Goal: Check status: Check status

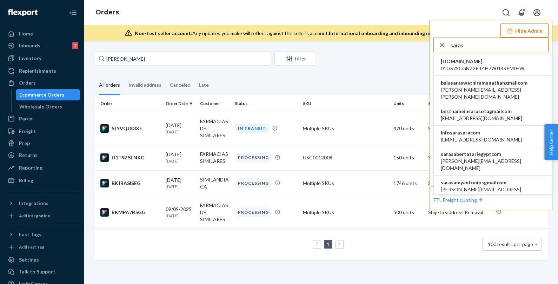
drag, startPoint x: 472, startPoint y: 44, endPoint x: 442, endPoint y: 44, distance: 29.8
click at [442, 44] on div "saras" at bounding box center [491, 45] width 114 height 14
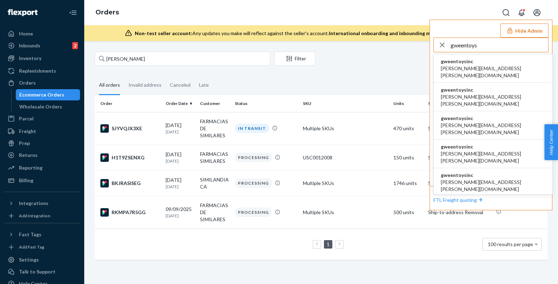
type input "gweentoys"
click at [477, 62] on span "gweentoysinc" at bounding box center [493, 61] width 105 height 7
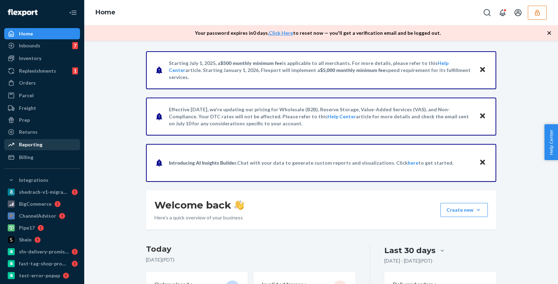
click at [32, 145] on div "Reporting" at bounding box center [31, 144] width 24 height 7
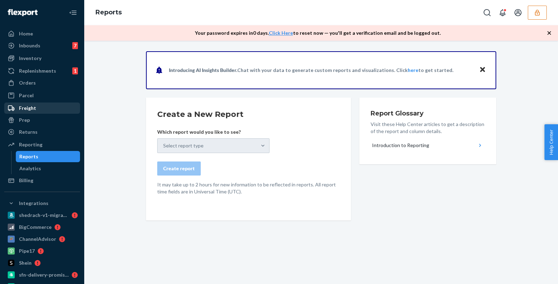
click at [27, 105] on div "Freight" at bounding box center [27, 108] width 17 height 7
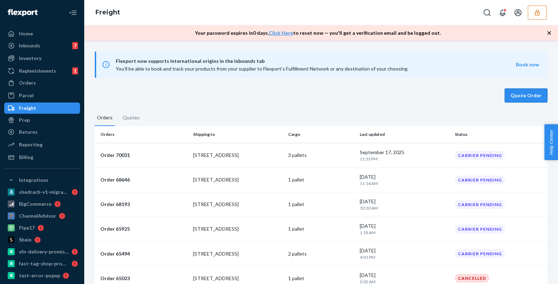
click at [517, 93] on button "Quote Order" at bounding box center [526, 95] width 43 height 14
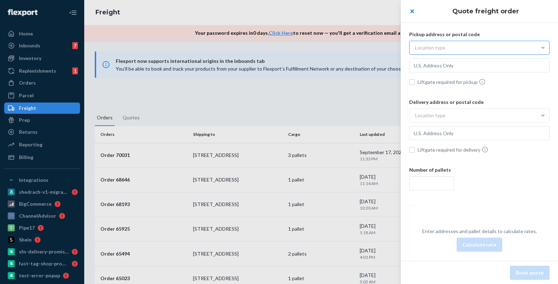
click at [451, 48] on div "Location type" at bounding box center [473, 47] width 127 height 13
click at [380, 48] on input "Location type" at bounding box center [380, 48] width 0 height 0
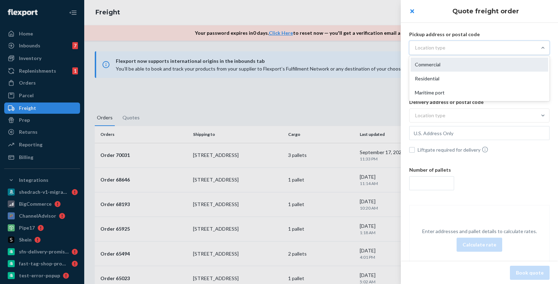
click at [437, 64] on div "Commercial" at bounding box center [480, 65] width 138 height 14
click at [380, 48] on input "option Commercial focused, 1 of 3. 3 results available. Use Up and Down to choo…" at bounding box center [380, 48] width 0 height 0
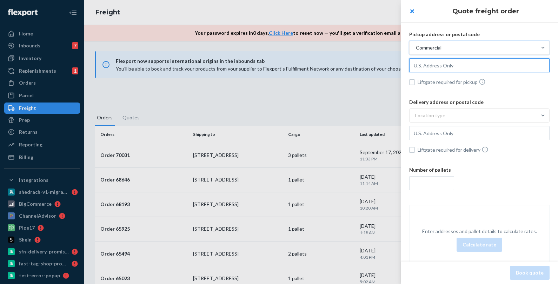
click at [435, 68] on input "text" at bounding box center [479, 65] width 140 height 14
type input "2615 E 3rd St, Highland, CA, 92346, US"
click at [439, 152] on span "Liftgate required for delivery" at bounding box center [484, 149] width 132 height 7
click at [415, 152] on input "Liftgate required for delivery" at bounding box center [412, 150] width 6 height 6
checkbox input "true"
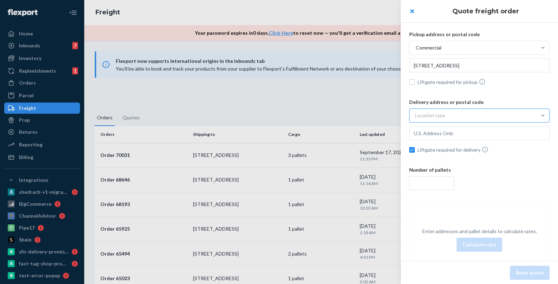
click at [444, 115] on div "Location type" at bounding box center [473, 115] width 127 height 13
click at [380, 115] on input "Location type" at bounding box center [380, 115] width 0 height 0
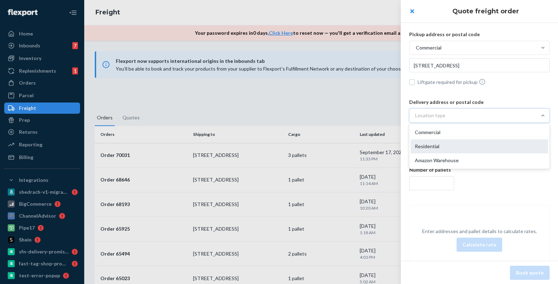
click at [439, 145] on div "Residential" at bounding box center [480, 146] width 138 height 14
click at [380, 115] on input "option Residential focused, 2 of 3. 3 results available. Use Up and Down to cho…" at bounding box center [380, 115] width 0 height 0
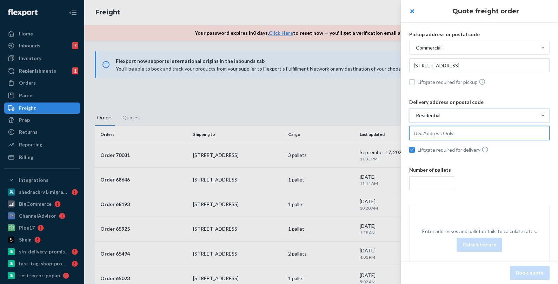
click at [437, 137] on input "text" at bounding box center [479, 133] width 140 height 14
paste input "339 BERNARDO AVE"
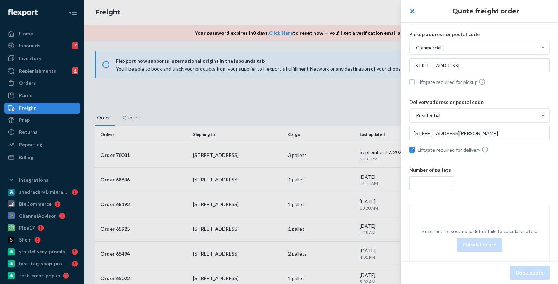
type input "339 N Bernardo Ave, Mountain View, CA, 94043, US"
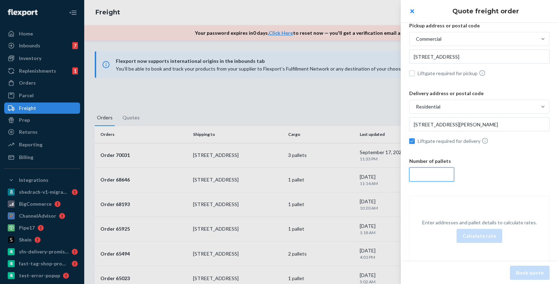
click at [433, 174] on input "number" at bounding box center [431, 174] width 45 height 14
click at [513, 167] on div "27" at bounding box center [479, 174] width 140 height 14
click at [454, 167] on input "27" at bounding box center [431, 174] width 45 height 14
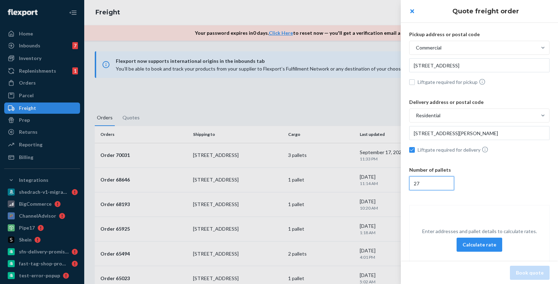
scroll to position [1, 0]
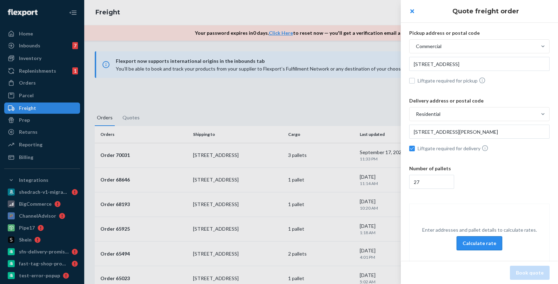
click at [482, 244] on button "Calculate rate" at bounding box center [480, 243] width 46 height 14
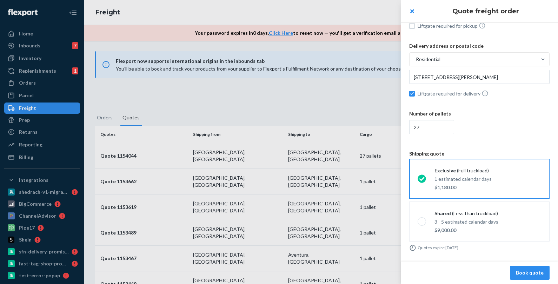
scroll to position [59, 0]
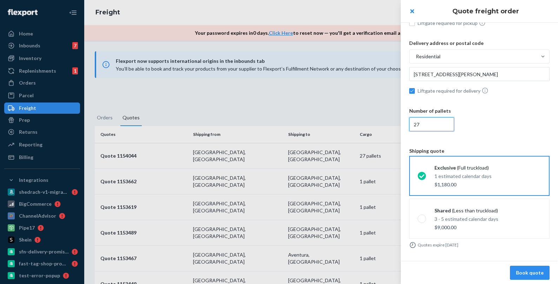
drag, startPoint x: 432, startPoint y: 125, endPoint x: 398, endPoint y: 122, distance: 34.2
click at [396, 0] on div "Quote freight order Pickup address or postal code Commercial 2615 E 3rd St, Hig…" at bounding box center [279, 0] width 558 height 0
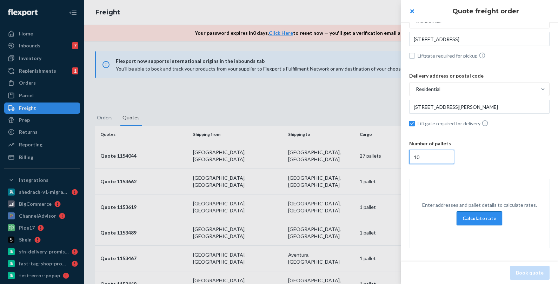
type input "10"
click at [475, 216] on button "Calculate rate" at bounding box center [480, 218] width 46 height 14
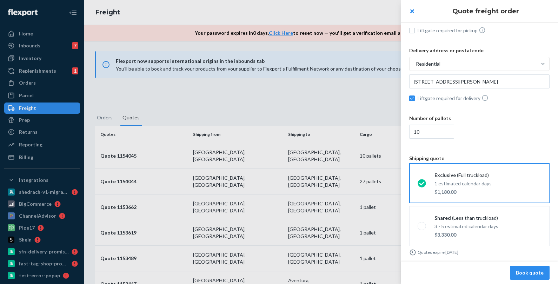
scroll to position [59, 0]
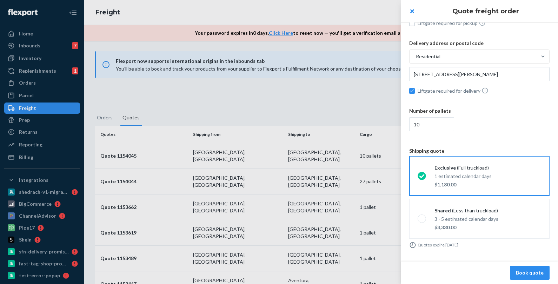
click at [34, 96] on div at bounding box center [279, 142] width 558 height 284
checkbox input "false"
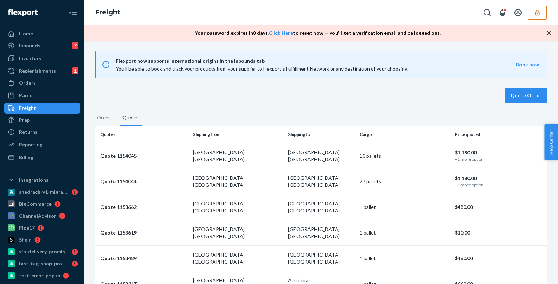
click at [533, 6] on button "button" at bounding box center [537, 13] width 19 height 14
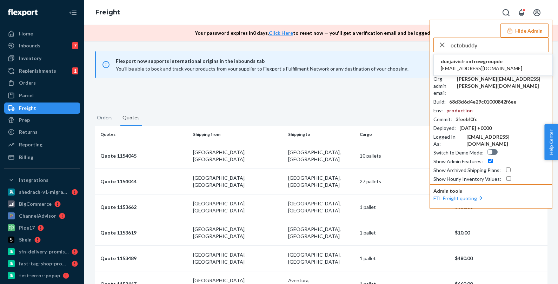
type input "octobuddy"
click at [479, 64] on span "dunjaivicfrontrowgroupde" at bounding box center [481, 61] width 81 height 7
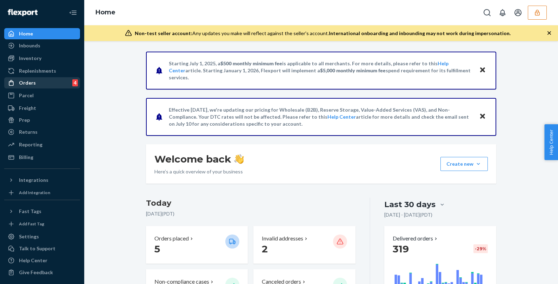
click at [30, 84] on div "Orders" at bounding box center [27, 82] width 17 height 7
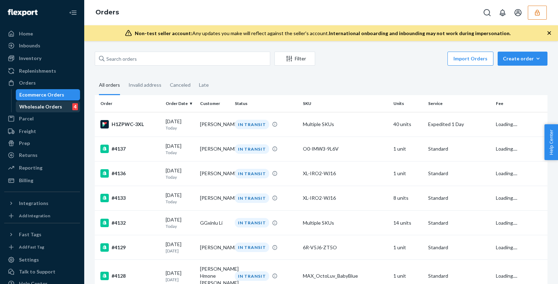
click at [36, 108] on div "Wholesale Orders" at bounding box center [40, 106] width 43 height 7
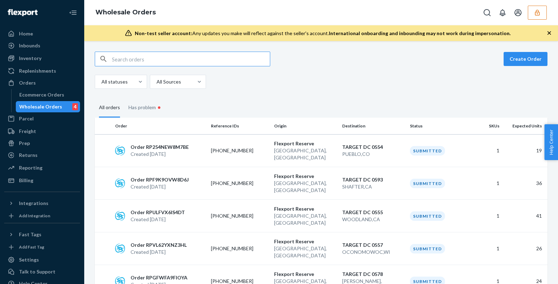
click at [142, 58] on input "text" at bounding box center [191, 59] width 158 height 14
type input "WA28KVFIKCPRT"
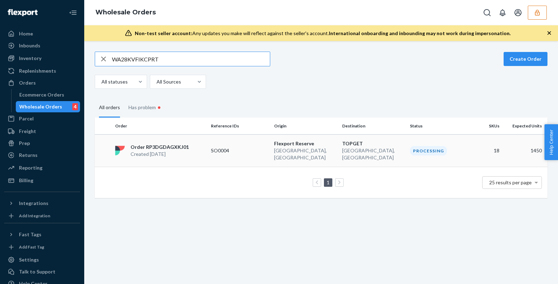
click at [194, 150] on div "Order RP3DGDAGXKJ01 Created [DATE]" at bounding box center [160, 151] width 96 height 14
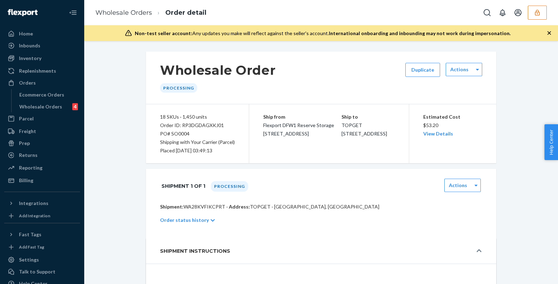
click at [198, 206] on p "Shipment: WA28KVFIKCPRT · Address: TOPGET · [GEOGRAPHIC_DATA], [GEOGRAPHIC_DATA]" at bounding box center [321, 206] width 322 height 7
click at [190, 125] on div "Order ID: RP3DGDAGXKJ01" at bounding box center [197, 125] width 75 height 8
copy div "RP3DGDAGXKJ01"
click at [27, 110] on div "Wholesale Orders" at bounding box center [40, 106] width 43 height 7
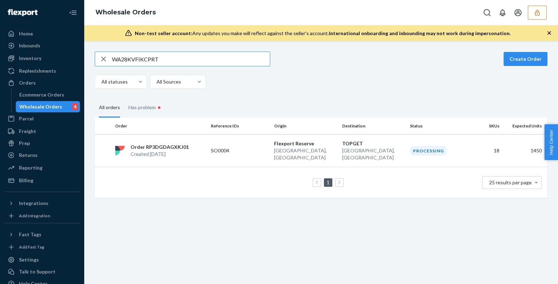
drag, startPoint x: 174, startPoint y: 61, endPoint x: 102, endPoint y: 60, distance: 72.3
click at [102, 60] on div "WA28KVFIKCPRT" at bounding box center [182, 59] width 175 height 14
type input "2910142"
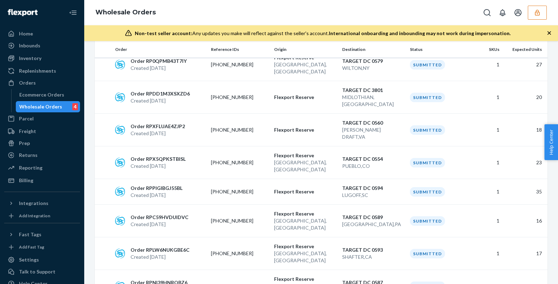
scroll to position [524, 0]
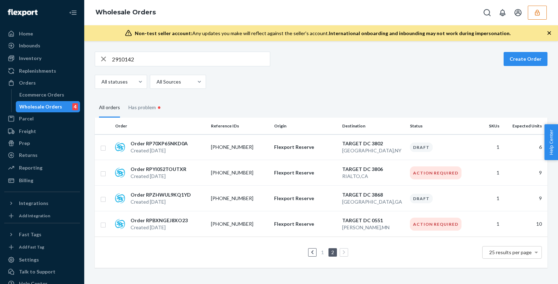
click at [323, 251] on link "1" at bounding box center [323, 252] width 6 height 6
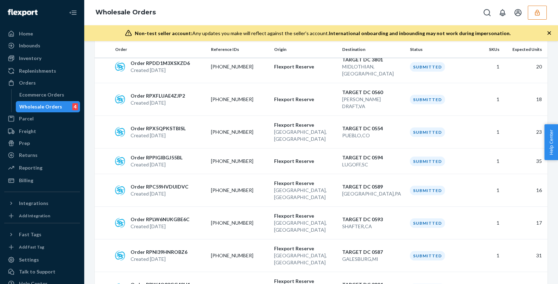
scroll to position [524, 0]
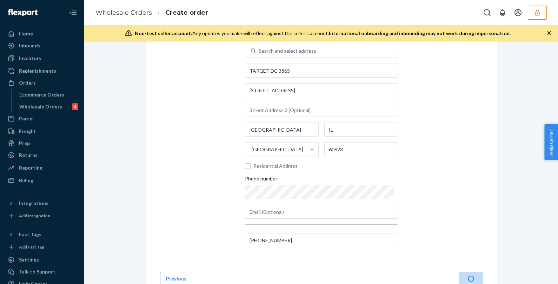
scroll to position [68, 0]
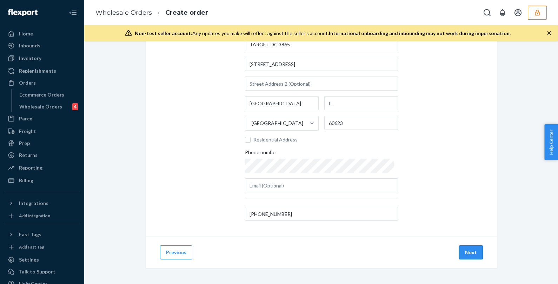
click at [465, 255] on button "Next" at bounding box center [471, 252] width 24 height 14
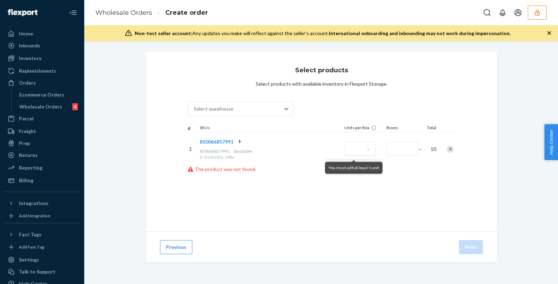
scroll to position [0, 0]
click at [178, 246] on button "Previous" at bounding box center [176, 247] width 32 height 14
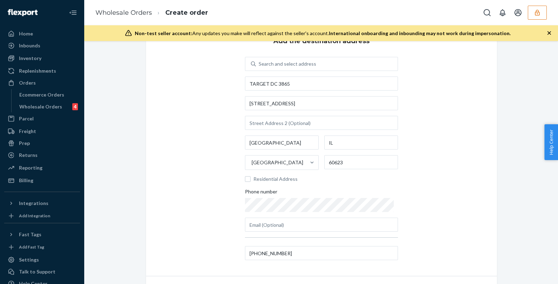
scroll to position [68, 0]
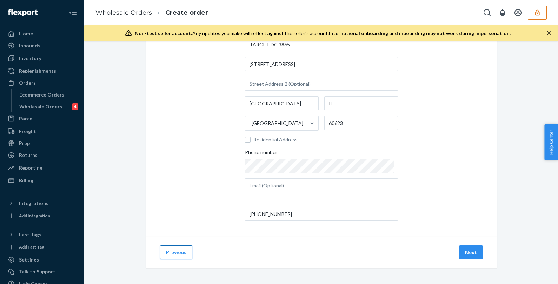
click at [175, 253] on button "Previous" at bounding box center [176, 252] width 32 height 14
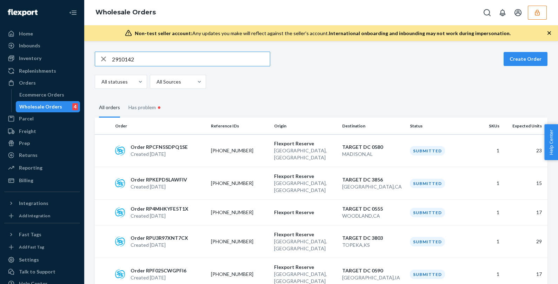
drag, startPoint x: 186, startPoint y: 65, endPoint x: 85, endPoint y: 58, distance: 101.3
click at [85, 58] on div "2910142 Create Order All statuses All Sources All orders Has problem • Order Re…" at bounding box center [321, 162] width 474 height 243
paste input "WBXOPRFIPZIKM"
type input "WBXOPRFIPZIKM"
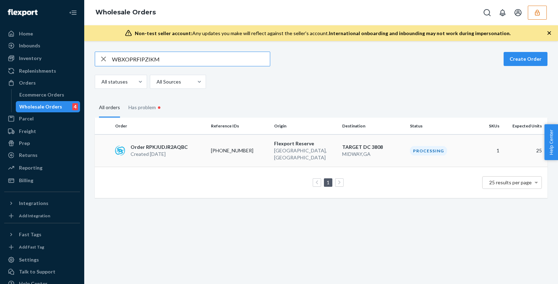
click at [227, 147] on p "0080-2910142-3808" at bounding box center [239, 150] width 56 height 7
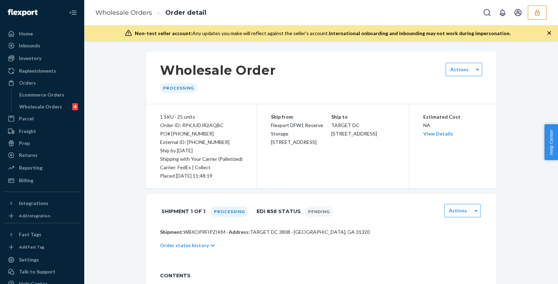
drag, startPoint x: 234, startPoint y: 139, endPoint x: 187, endPoint y: 140, distance: 46.7
click at [187, 140] on div "External ID: 0080-2910142-3808" at bounding box center [201, 142] width 82 height 8
copy div "0080-2910142-3808"
click at [34, 107] on div "Wholesale Orders" at bounding box center [40, 106] width 43 height 7
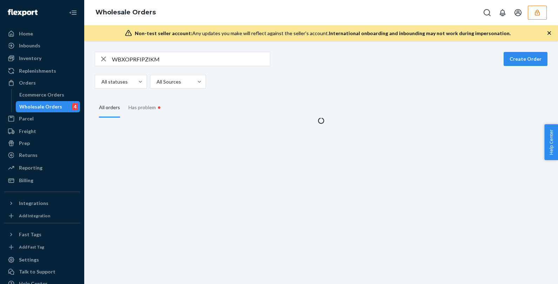
click at [34, 107] on div "Wholesale Orders" at bounding box center [40, 106] width 43 height 7
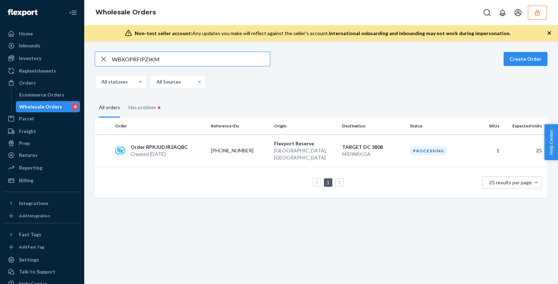
drag, startPoint x: 164, startPoint y: 58, endPoint x: 94, endPoint y: 55, distance: 70.3
click at [94, 55] on div "WBXOPRFIPZIKM Create Order All statuses All Sources All orders Has problem • Or…" at bounding box center [320, 125] width 463 height 146
paste input "6681820"
type input "6681820"
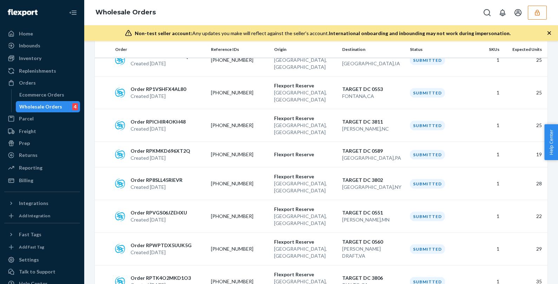
scroll to position [524, 0]
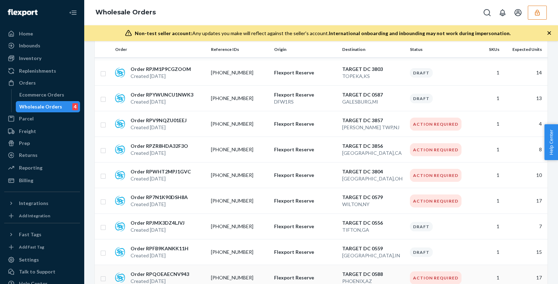
click at [231, 265] on td "0080-6681820-0588" at bounding box center [240, 278] width 64 height 26
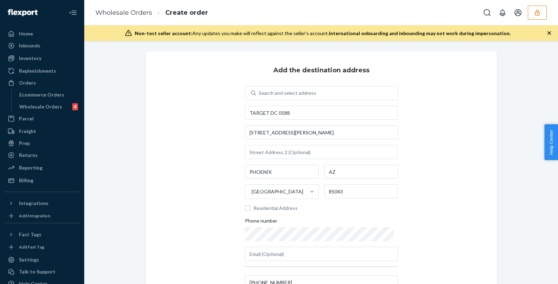
scroll to position [68, 0]
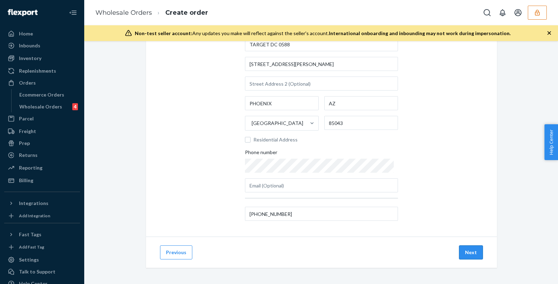
click at [476, 254] on button "Next" at bounding box center [471, 252] width 24 height 14
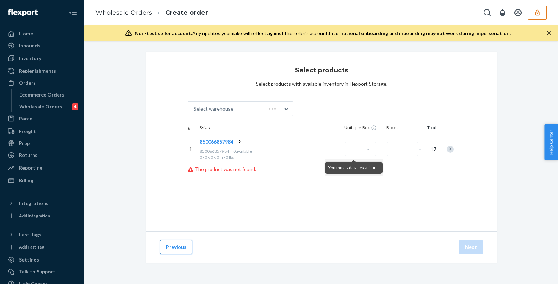
click at [171, 248] on button "Previous" at bounding box center [176, 247] width 32 height 14
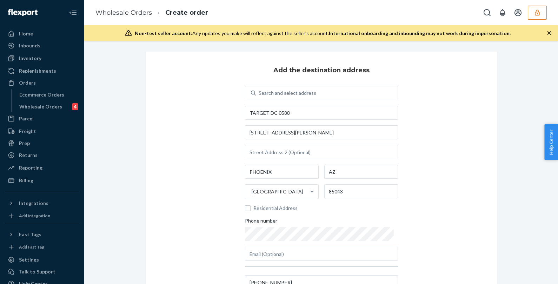
scroll to position [68, 0]
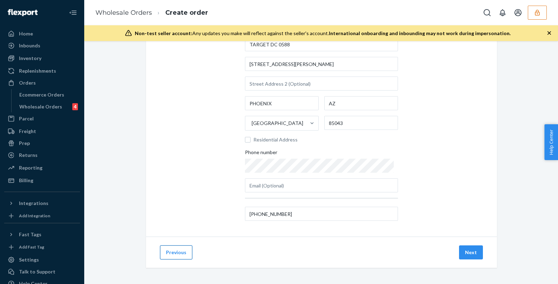
click at [170, 251] on button "Previous" at bounding box center [176, 252] width 32 height 14
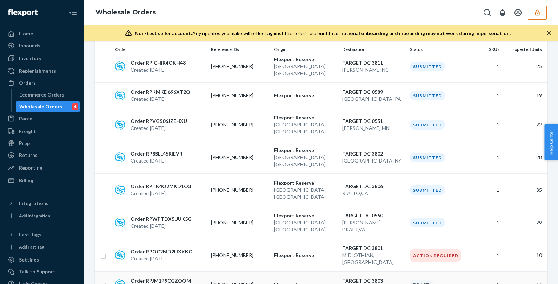
scroll to position [228, 0]
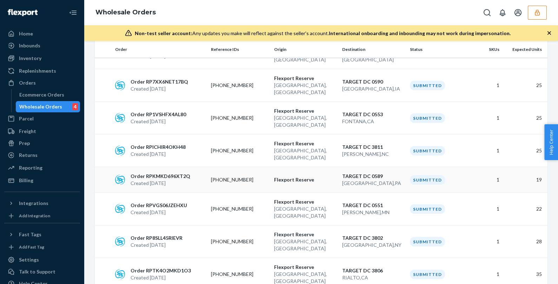
click at [238, 167] on td "0080-6681820-0589" at bounding box center [240, 180] width 64 height 26
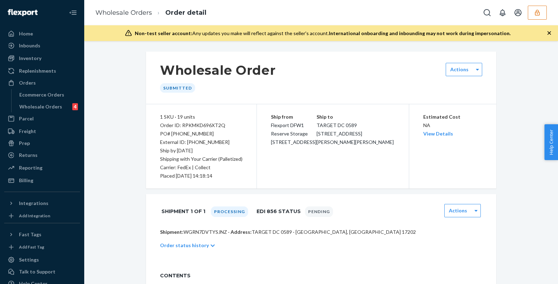
drag, startPoint x: 237, startPoint y: 141, endPoint x: 187, endPoint y: 141, distance: 49.8
click at [187, 141] on div "External ID: 0080-6681820-0589" at bounding box center [201, 142] width 82 height 8
copy div "0080-6681820-0589"
click at [32, 56] on div "Inventory" at bounding box center [30, 58] width 22 height 7
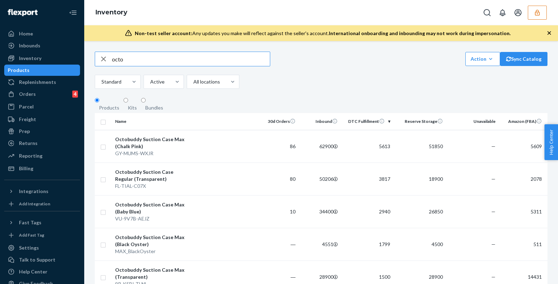
click at [112, 62] on input "octo" at bounding box center [191, 59] width 158 height 14
type input "rt_octo"
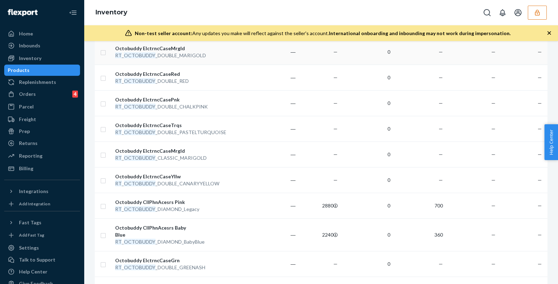
scroll to position [554, 0]
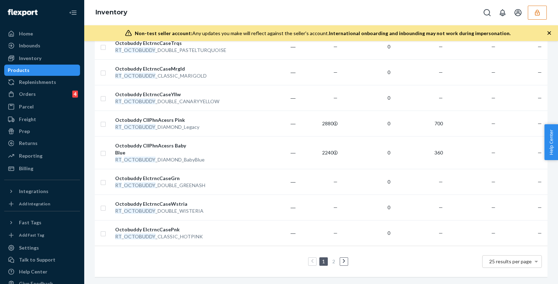
click at [333, 262] on link "2" at bounding box center [334, 261] width 6 height 6
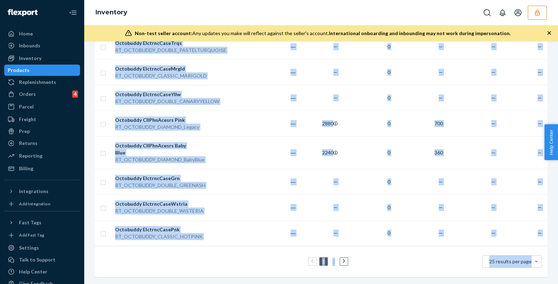
scroll to position [0, 0]
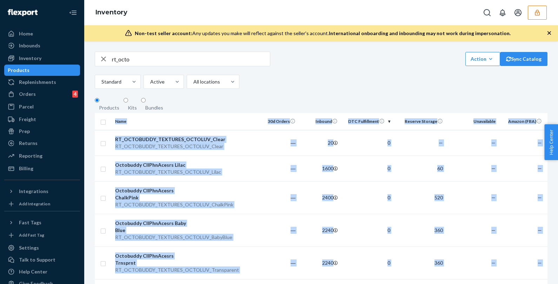
click at [333, 262] on div "rt_octo Action Create product Create kit or bundle Bulk create products Bulk up…" at bounding box center [321, 162] width 474 height 243
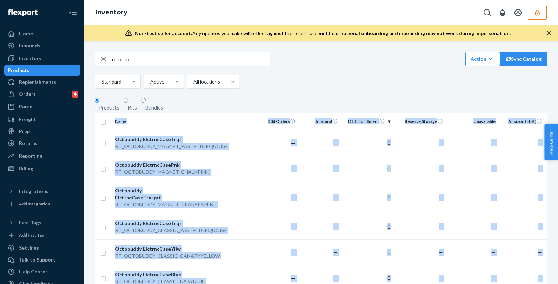
click at [262, 113] on fieldset "Products Kits Bundles" at bounding box center [321, 105] width 453 height 16
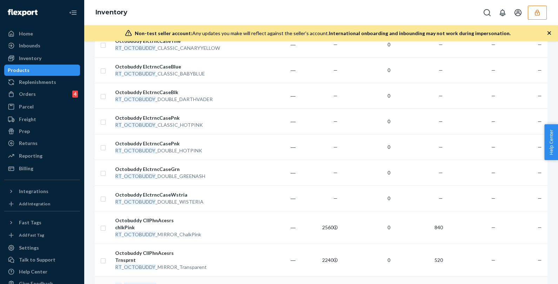
scroll to position [204, 0]
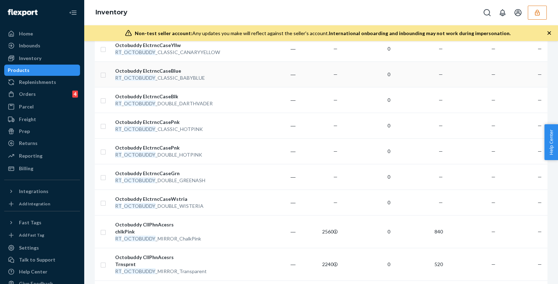
click at [208, 73] on td at bounding box center [223, 74] width 65 height 26
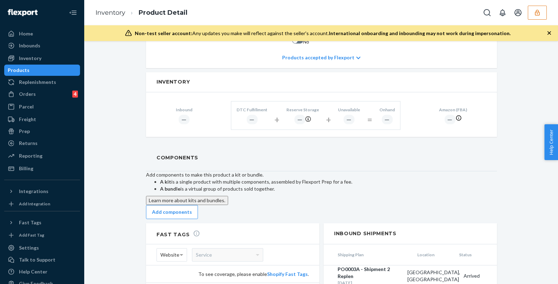
scroll to position [470, 0]
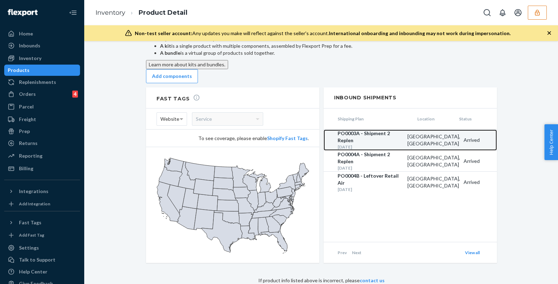
click at [384, 144] on div "Aug 29, 2025" at bounding box center [371, 147] width 66 height 6
